Goal: Information Seeking & Learning: Learn about a topic

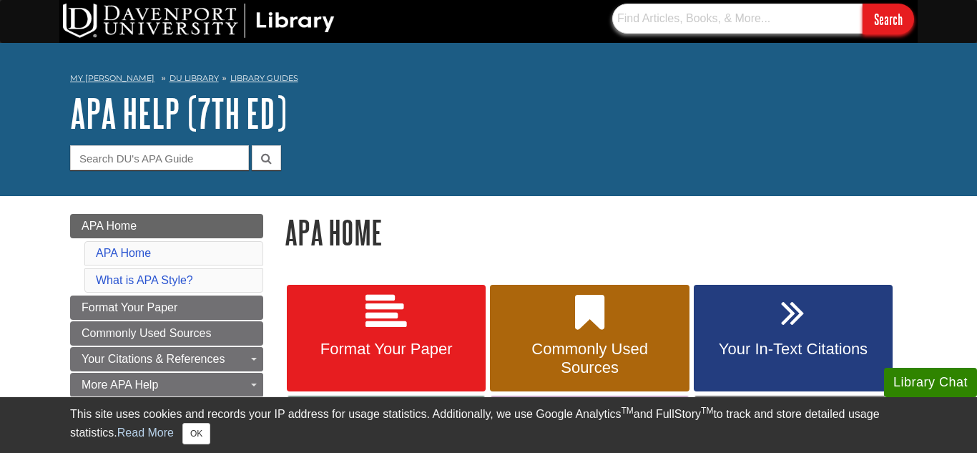
click at [639, 26] on input "text" at bounding box center [737, 19] width 250 height 30
click at [697, 12] on input "text" at bounding box center [737, 19] width 250 height 30
click at [761, 73] on nav "My Davenport DU Library Library Guides APA APA Help (7th Ed) APA Home" at bounding box center [488, 80] width 837 height 23
click at [761, 23] on input "text" at bounding box center [737, 19] width 250 height 30
click at [862, 4] on input "Search" at bounding box center [887, 19] width 51 height 31
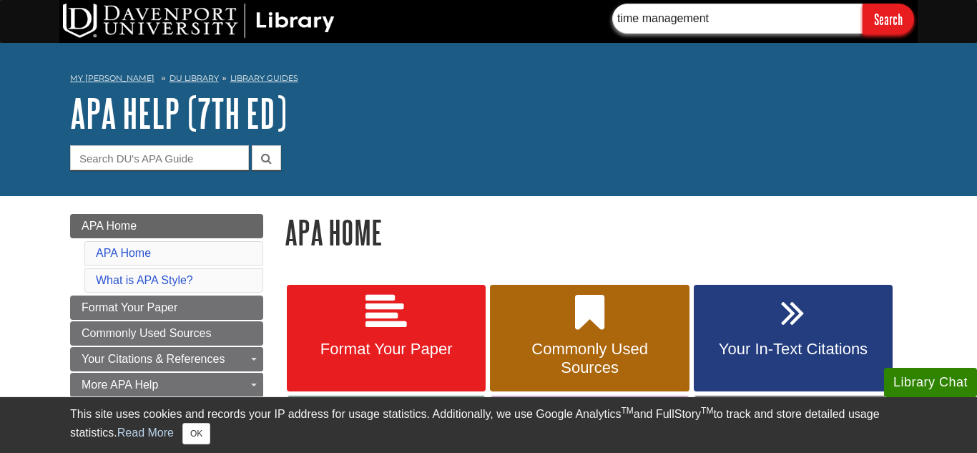
click at [827, 18] on input "time management" at bounding box center [737, 19] width 250 height 30
type input "t"
type input "w"
click at [862, 4] on input "Search" at bounding box center [887, 19] width 51 height 31
type input "t"
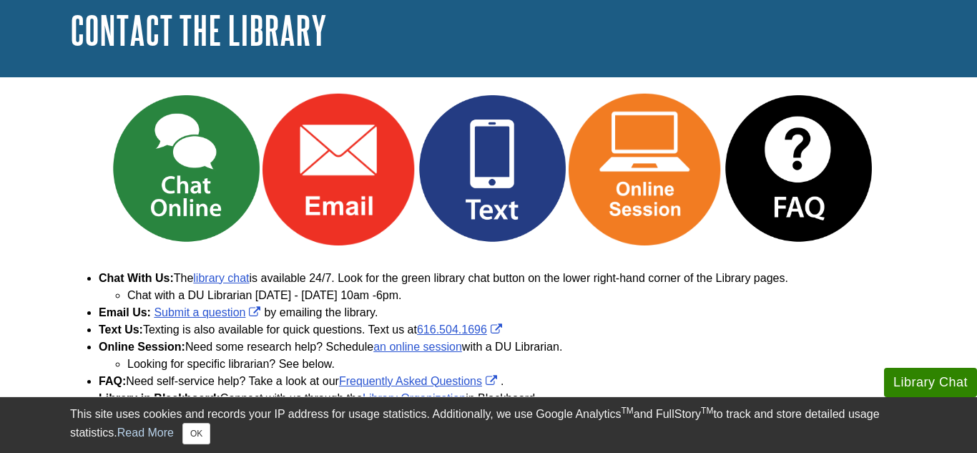
scroll to position [87, 0]
